Goal: Information Seeking & Learning: Find specific fact

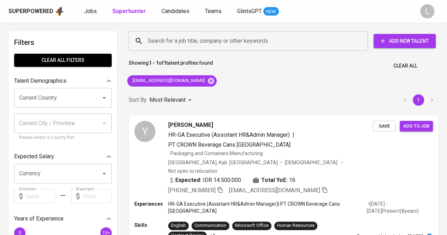
click at [201, 44] on input "Search for a job title, company or other keywords" at bounding box center [250, 40] width 208 height 13
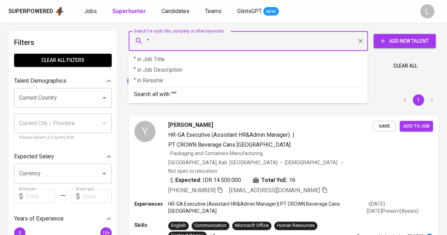
paste input "[PERSON_NAME]"
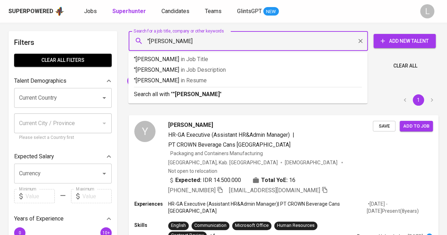
click at [201, 44] on input ""[PERSON_NAME]" at bounding box center [250, 40] width 208 height 13
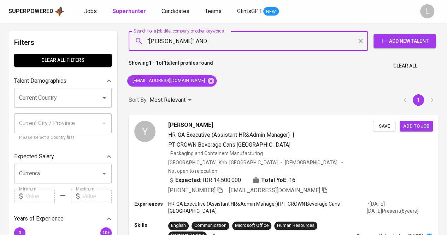
paste input "LPKIA"
type input ""[PERSON_NAME]" AND "LPKIA""
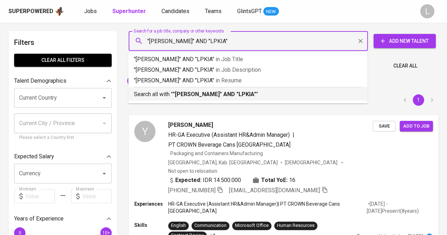
click at [247, 90] on p "Search all with " "[PERSON_NAME]" AND "LPKIA" "" at bounding box center [248, 94] width 228 height 8
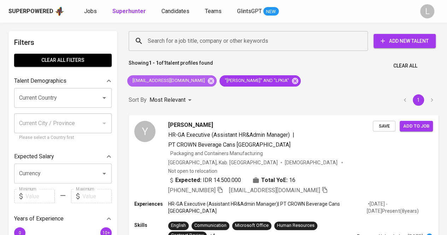
click at [183, 82] on span "yukadumai@yahoo.com" at bounding box center [168, 80] width 82 height 7
click at [208, 82] on icon at bounding box center [211, 80] width 6 height 6
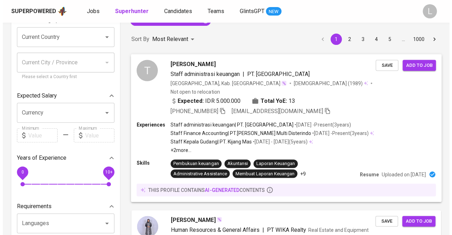
scroll to position [59, 0]
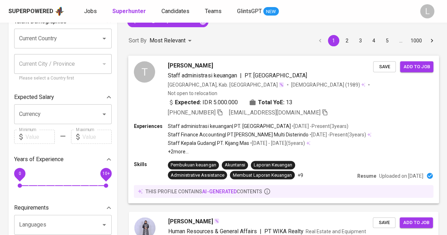
click at [189, 61] on span "[PERSON_NAME]" at bounding box center [190, 65] width 45 height 8
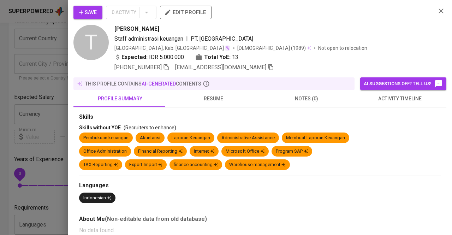
click at [217, 101] on span "resume" at bounding box center [213, 98] width 85 height 9
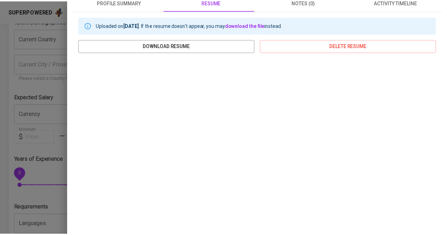
scroll to position [97, 0]
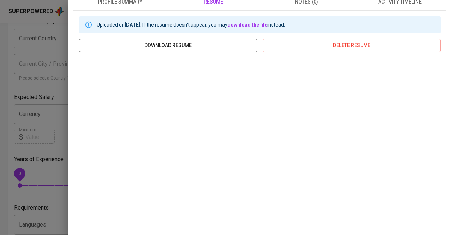
click at [0, 106] on div at bounding box center [226, 117] width 452 height 235
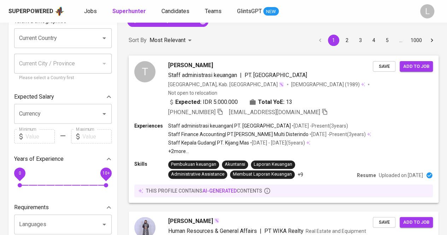
scroll to position [0, 0]
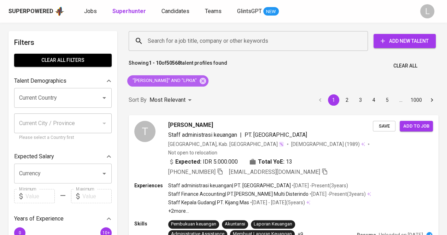
drag, startPoint x: 129, startPoint y: 82, endPoint x: 206, endPoint y: 85, distance: 76.7
click at [206, 85] on div ""Tika Rachmawati" AND "LPKIA"" at bounding box center [167, 80] width 81 height 11
copy span ""Tika Rachmawati" AND "LPKIA""
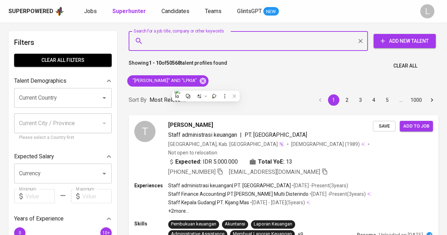
paste input ""Tika Rachmawati" AND "LPKIA""
click at [189, 42] on input "Search for a job title, company or other keywords" at bounding box center [250, 40] width 208 height 13
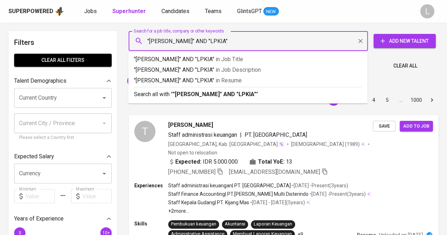
click at [213, 41] on input ""Tika Rachmawati" AND "LPKIA"" at bounding box center [250, 40] width 208 height 13
type input ""[PERSON_NAME]" AND "PINUS MERAH""
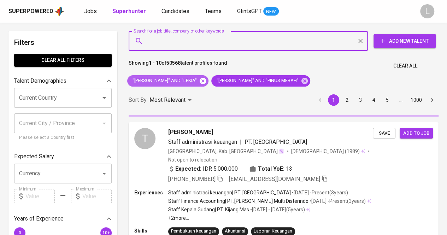
click at [203, 81] on icon at bounding box center [203, 81] width 8 height 8
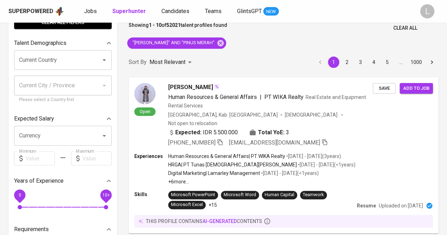
scroll to position [48, 0]
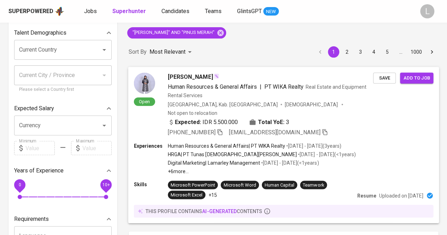
click at [179, 74] on span "[PERSON_NAME]" at bounding box center [190, 76] width 45 height 8
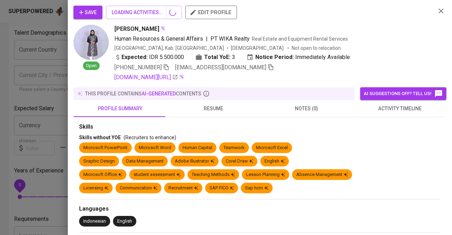
click at [60, 67] on div at bounding box center [226, 117] width 452 height 235
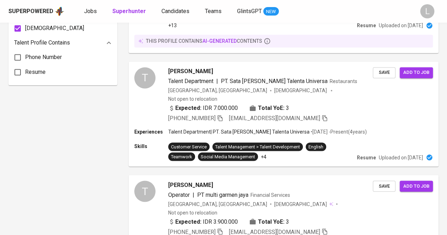
scroll to position [302, 0]
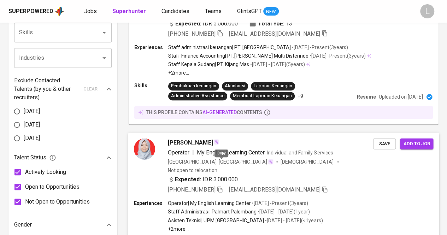
click at [221, 186] on icon "button" at bounding box center [220, 189] width 6 height 6
click at [222, 186] on icon "button" at bounding box center [220, 189] width 6 height 6
